Goal: Task Accomplishment & Management: Complete application form

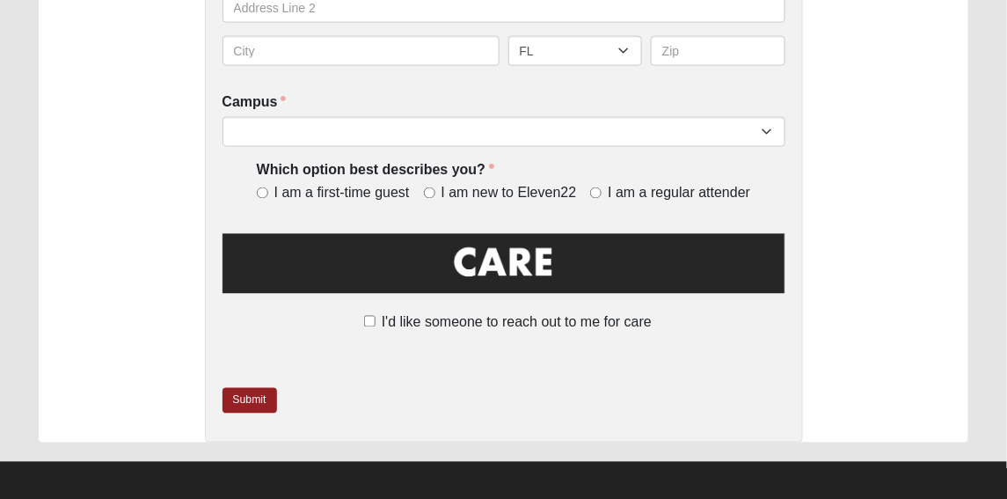
scroll to position [659, 0]
